Goal: Task Accomplishment & Management: Manage account settings

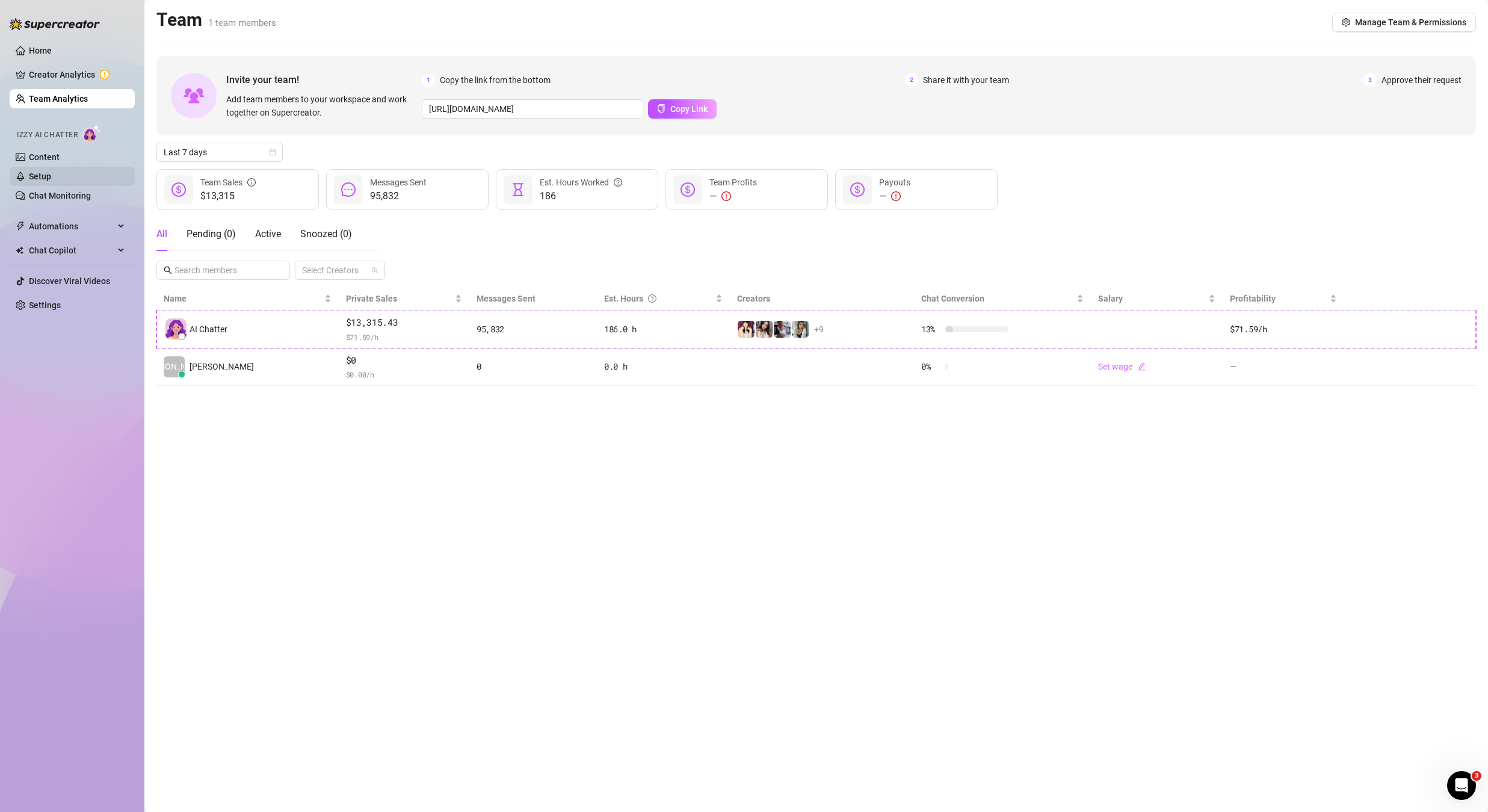
click at [52, 174] on link "Setup" at bounding box center [40, 177] width 22 height 9
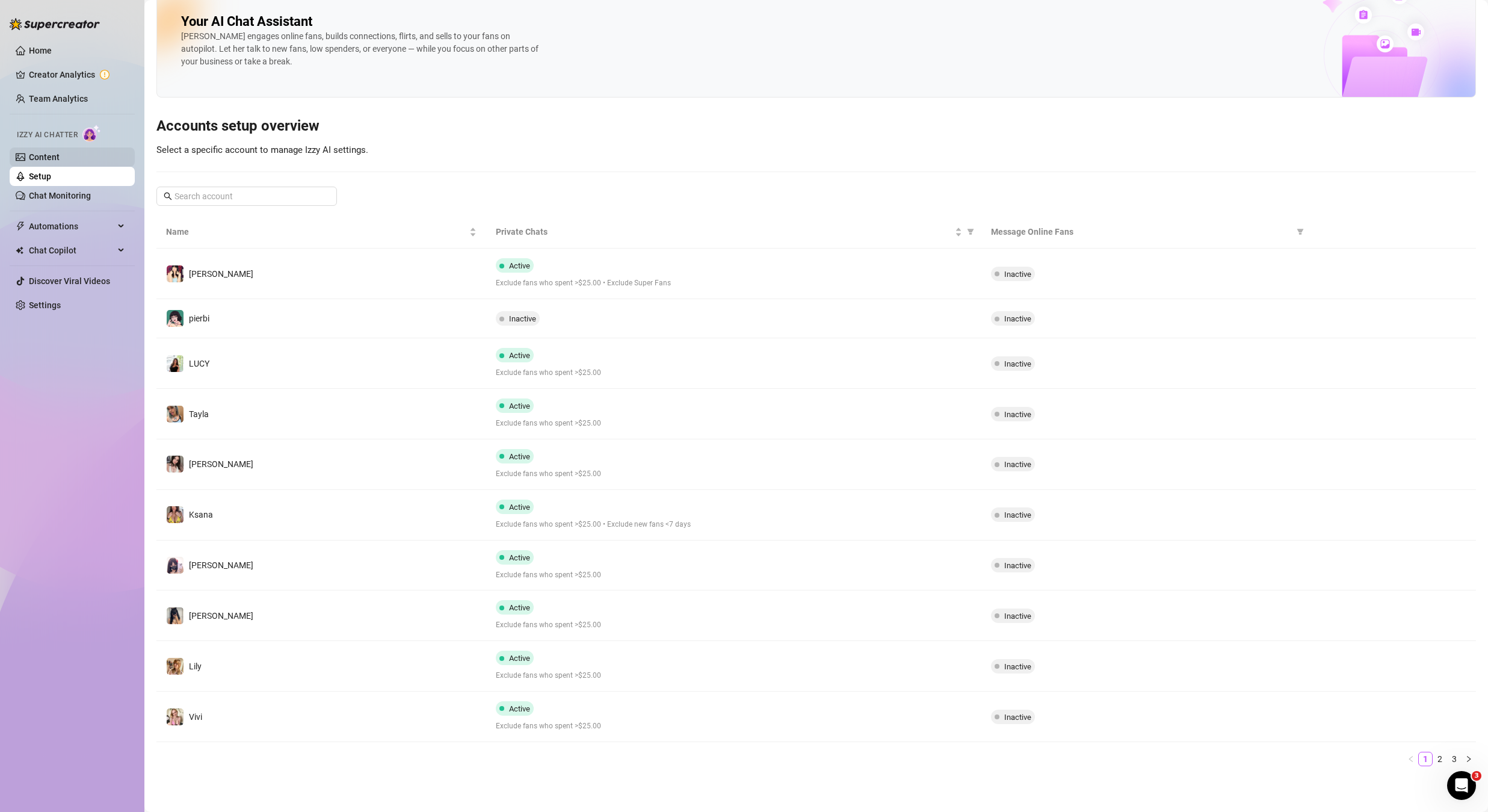
scroll to position [15, 0]
click at [257, 509] on td "Ksana" at bounding box center [321, 515] width 330 height 51
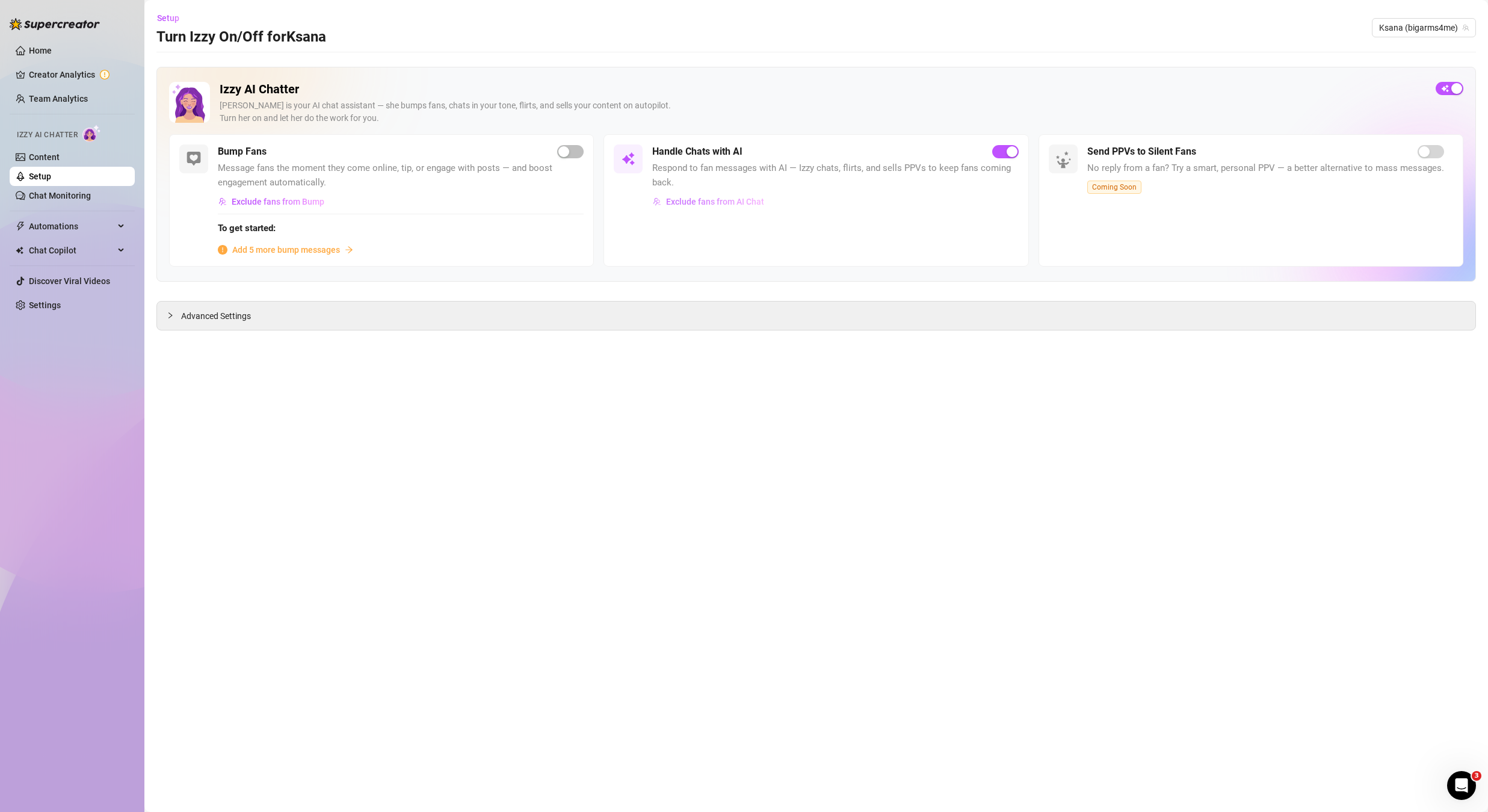
click at [715, 203] on span "Exclude fans from AI Chat" at bounding box center [715, 201] width 98 height 9
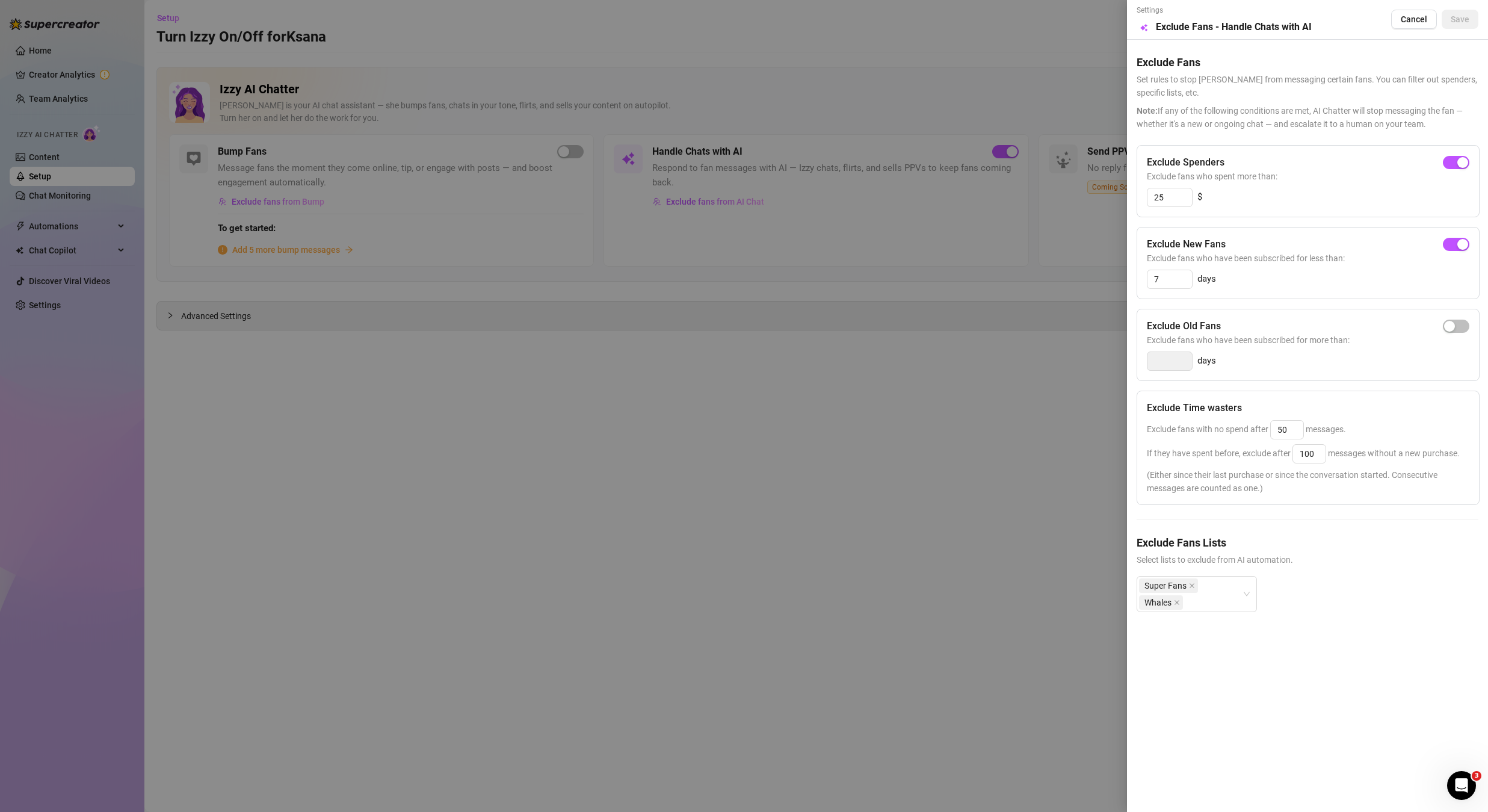
click at [1022, 622] on div at bounding box center [744, 406] width 1488 height 812
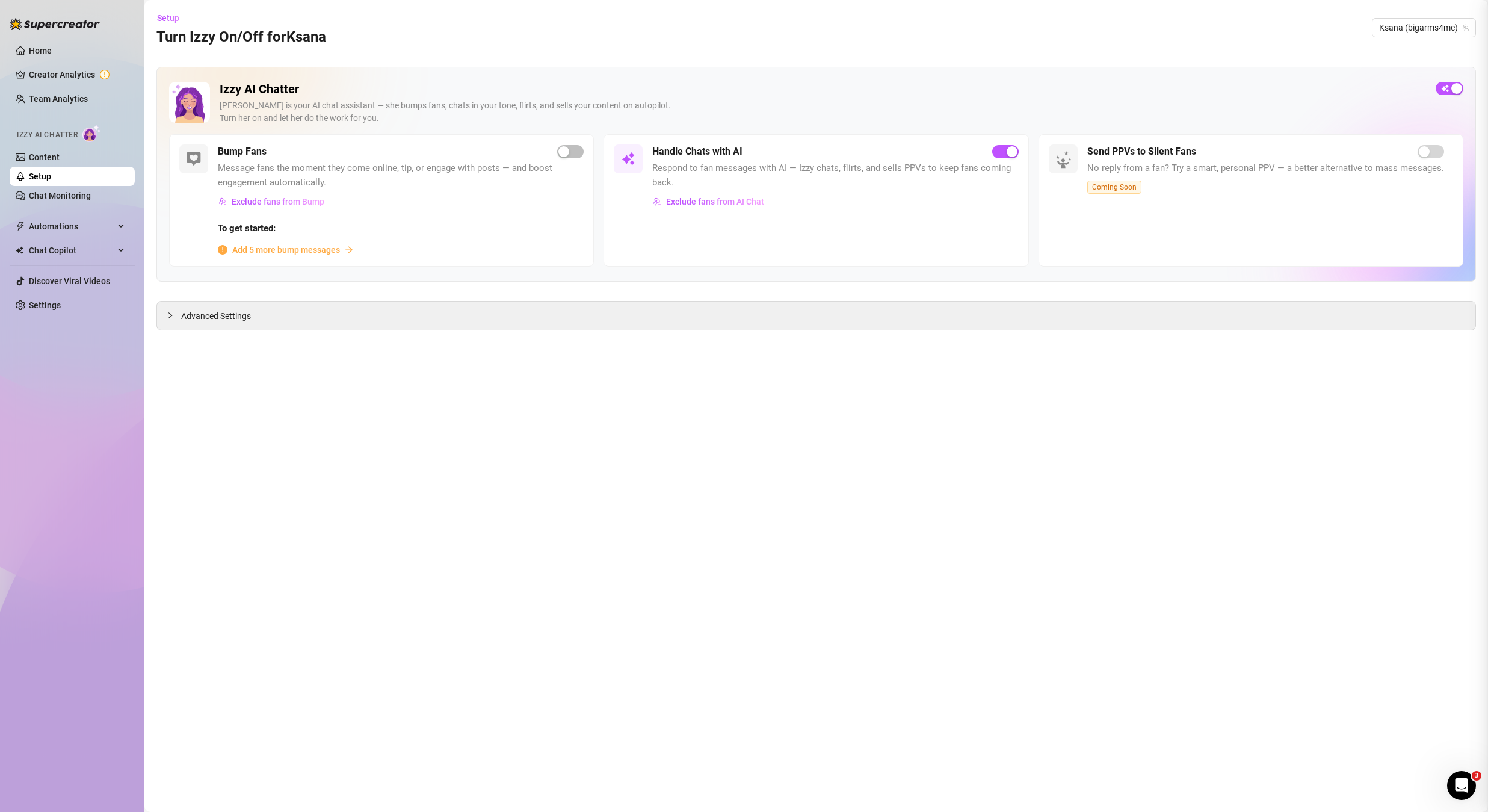
click at [1022, 622] on div at bounding box center [744, 406] width 1488 height 812
